Goal: Transaction & Acquisition: Purchase product/service

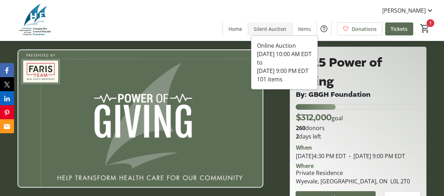
click at [280, 29] on span "Silent Auction" at bounding box center [270, 28] width 33 height 7
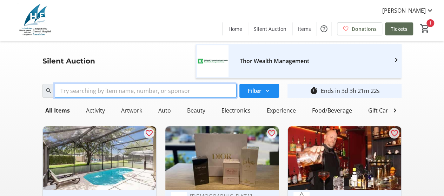
click at [152, 94] on input "Search" at bounding box center [146, 91] width 182 height 14
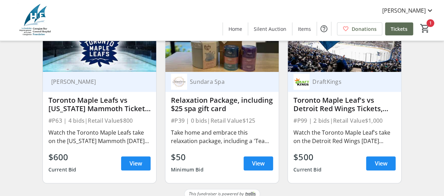
scroll to position [131, 0]
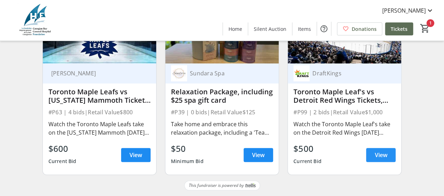
type input "leaf"
click at [375, 153] on span "View" at bounding box center [380, 155] width 13 height 8
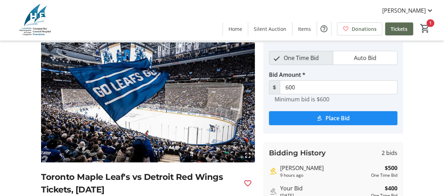
scroll to position [35, 0]
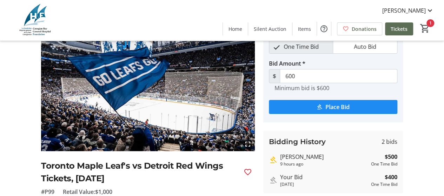
click at [293, 105] on span "submit" at bounding box center [333, 107] width 128 height 17
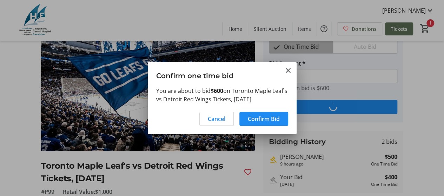
scroll to position [0, 0]
click at [264, 118] on span "Confirm Bid" at bounding box center [264, 119] width 32 height 8
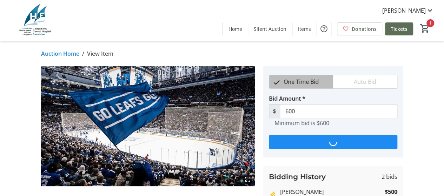
scroll to position [35, 0]
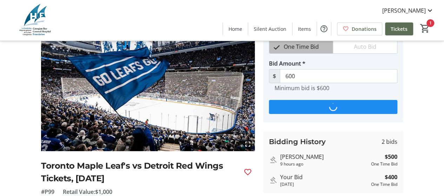
type input "700"
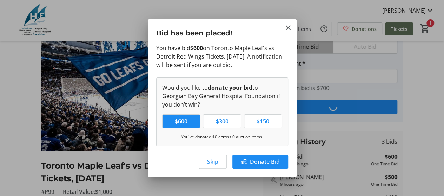
scroll to position [0, 0]
click at [212, 160] on span "Skip" at bounding box center [212, 161] width 11 height 8
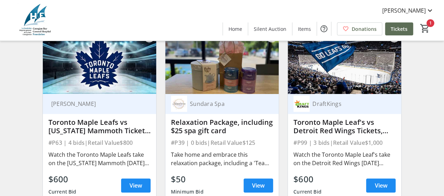
scroll to position [131, 0]
